Goal: Task Accomplishment & Management: Manage account settings

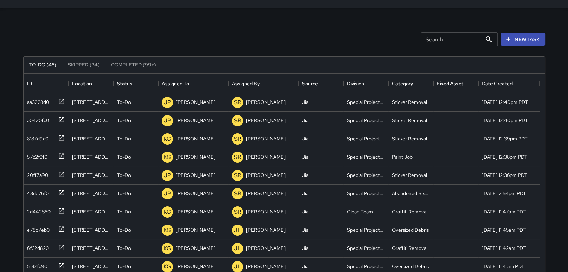
scroll to position [292, 516]
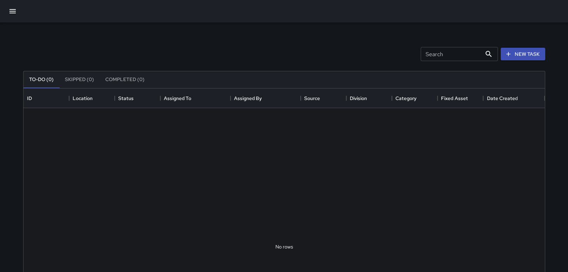
scroll to position [292, 516]
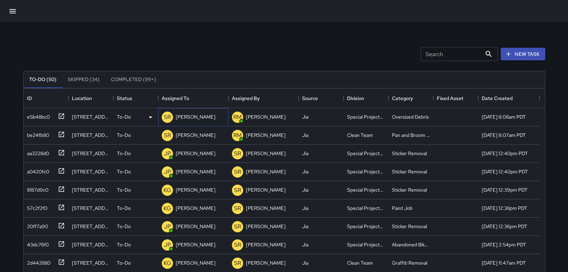
click at [192, 117] on p "[PERSON_NAME]" at bounding box center [196, 116] width 40 height 7
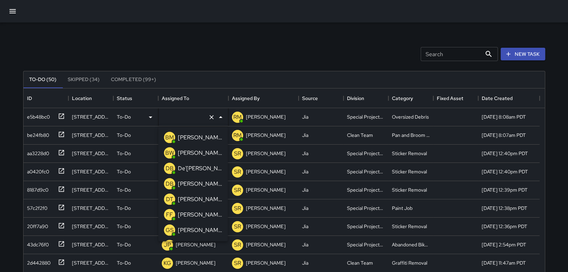
type input "**********"
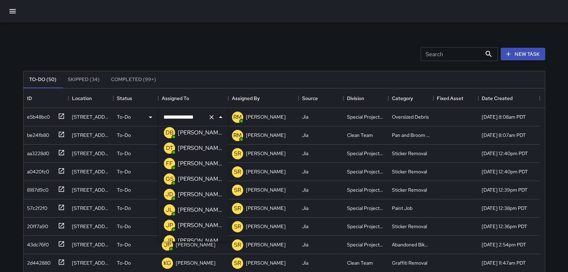
scroll to position [65, 0]
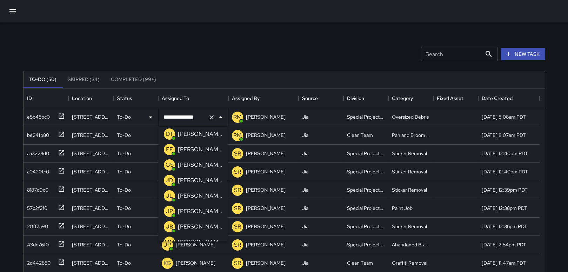
click at [203, 212] on p "[PERSON_NAME]" at bounding box center [200, 211] width 44 height 8
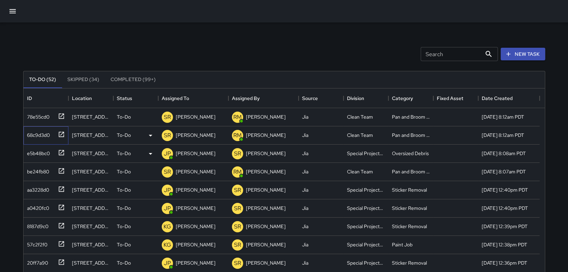
click at [60, 133] on icon at bounding box center [61, 134] width 7 height 7
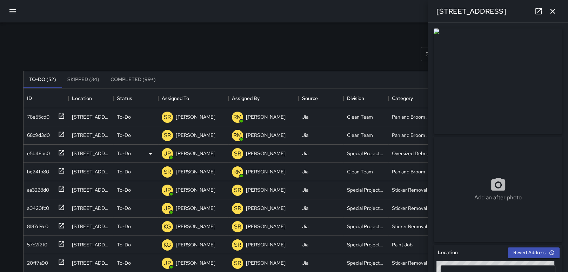
click at [549, 10] on icon "button" at bounding box center [553, 11] width 8 height 8
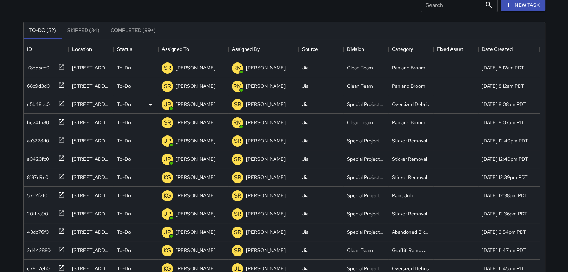
scroll to position [56, 0]
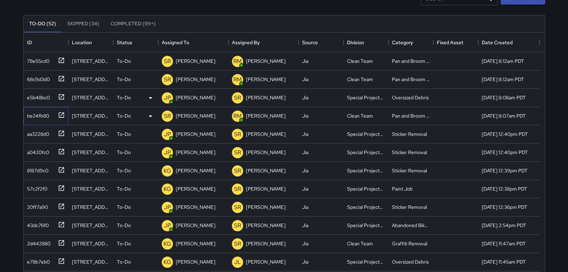
click at [60, 112] on icon at bounding box center [61, 114] width 5 height 5
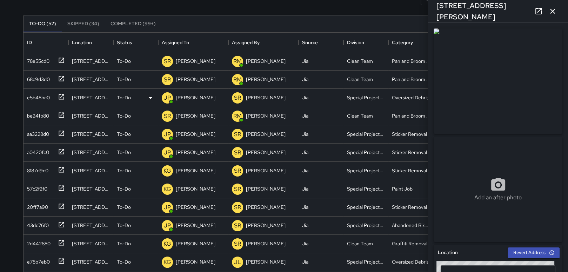
click at [552, 12] on icon "button" at bounding box center [552, 11] width 5 height 5
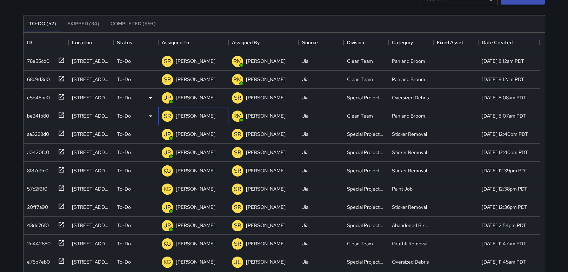
click at [200, 113] on p "[PERSON_NAME]" at bounding box center [196, 115] width 40 height 7
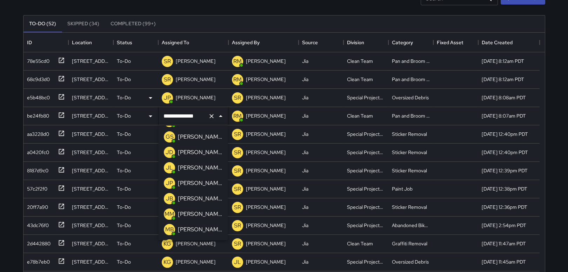
scroll to position [0, 0]
click at [199, 183] on p "[PERSON_NAME]" at bounding box center [200, 182] width 44 height 8
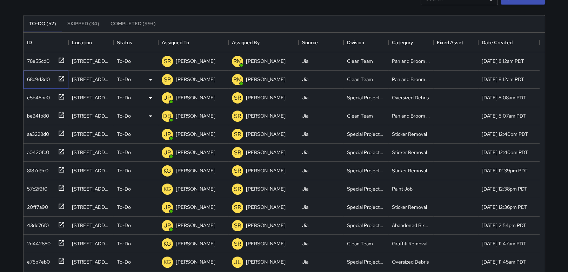
click at [60, 77] on icon at bounding box center [61, 78] width 7 height 7
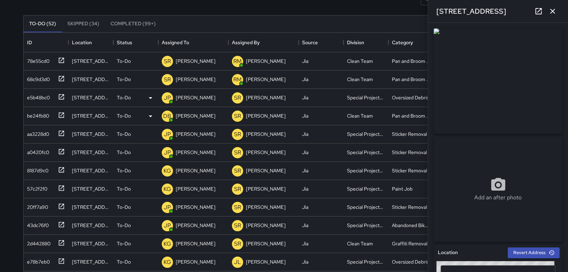
click at [549, 9] on icon "button" at bounding box center [553, 11] width 8 height 8
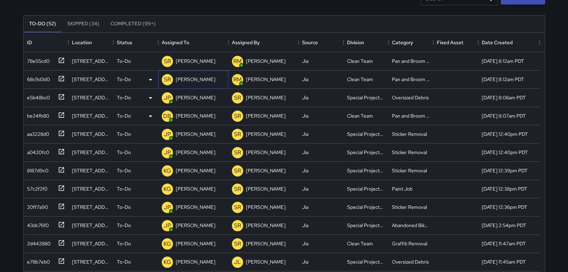
click at [200, 77] on p "[PERSON_NAME]" at bounding box center [196, 79] width 40 height 7
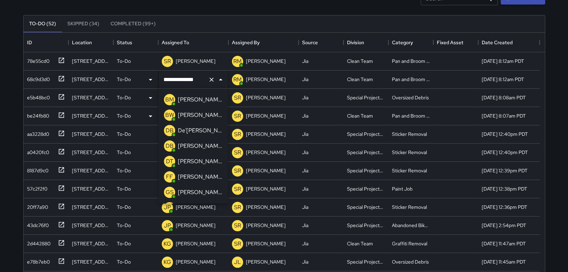
click at [201, 144] on p "[PERSON_NAME]" at bounding box center [200, 146] width 44 height 8
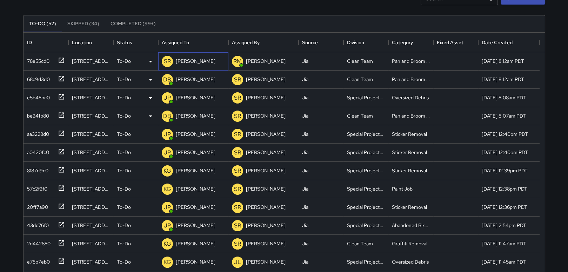
click at [201, 61] on p "[PERSON_NAME]" at bounding box center [196, 61] width 40 height 7
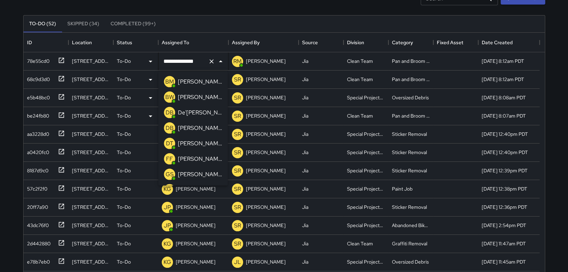
click at [196, 128] on p "[PERSON_NAME]" at bounding box center [200, 128] width 44 height 8
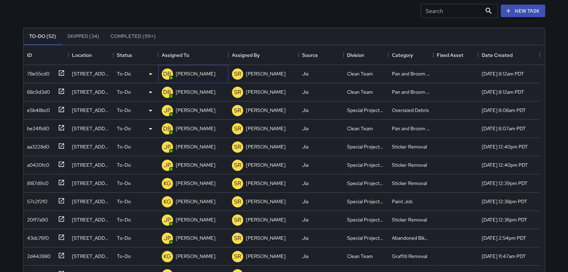
scroll to position [42, 0]
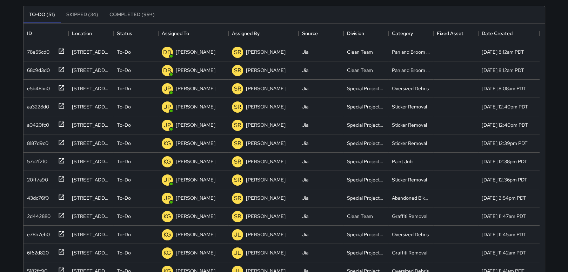
scroll to position [70, 0]
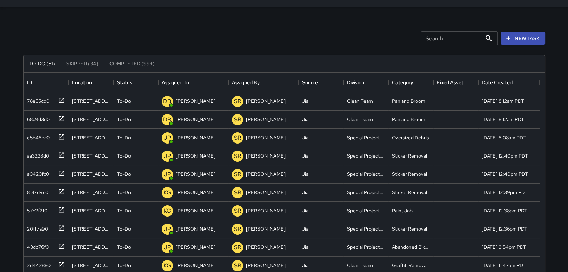
scroll to position [22, 0]
